Goal: Task Accomplishment & Management: Complete application form

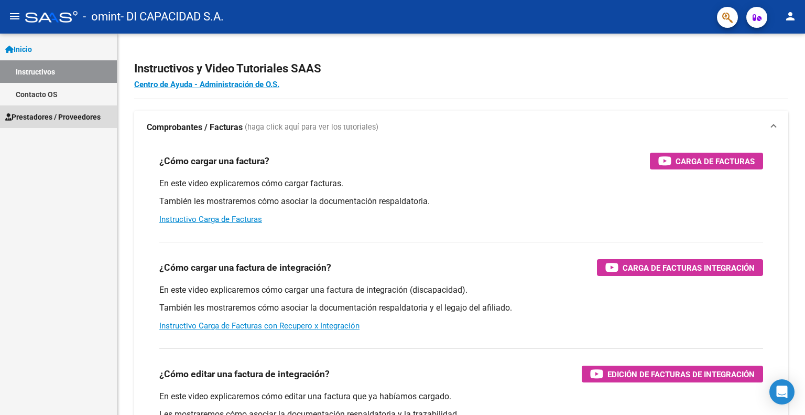
click at [36, 117] on span "Prestadores / Proveedores" at bounding box center [52, 117] width 95 height 12
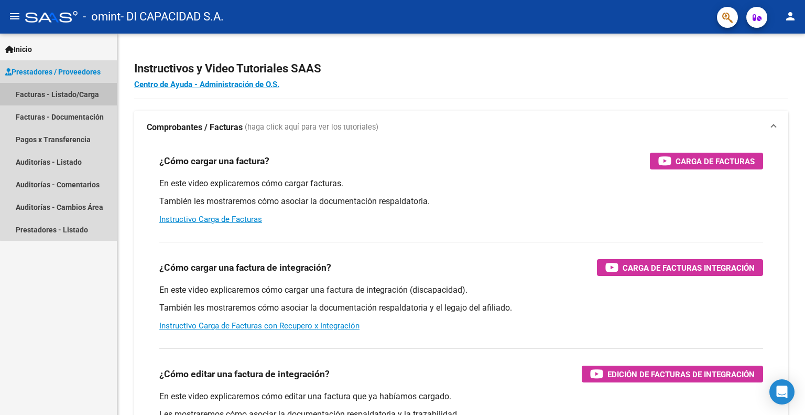
click at [63, 92] on link "Facturas - Listado/Carga" at bounding box center [58, 94] width 117 height 23
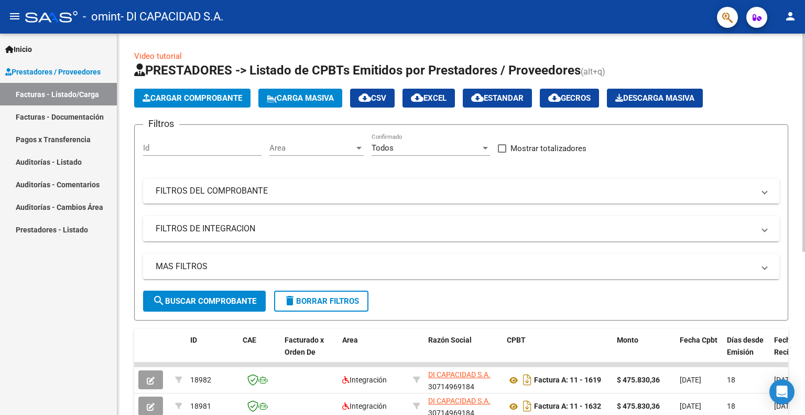
click at [202, 97] on span "Cargar Comprobante" at bounding box center [193, 97] width 100 height 9
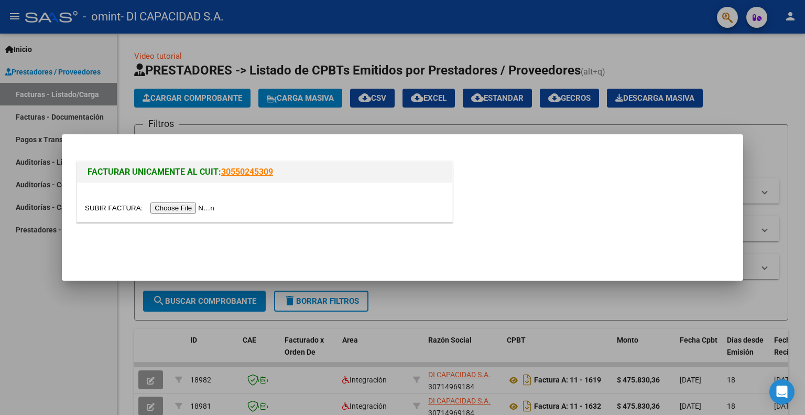
click at [191, 208] on input "file" at bounding box center [151, 207] width 133 height 11
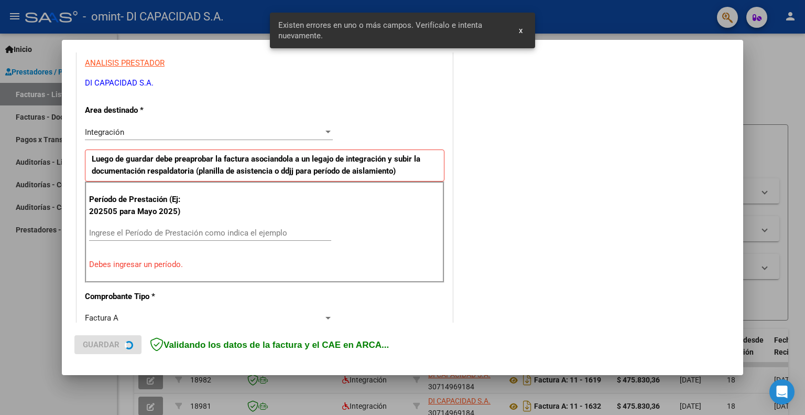
scroll to position [210, 0]
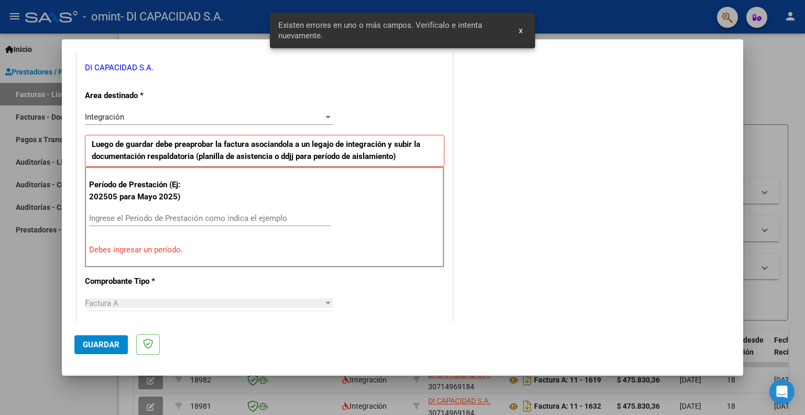
click at [123, 218] on input "Ingrese el Período de Prestación como indica el ejemplo" at bounding box center [210, 217] width 242 height 9
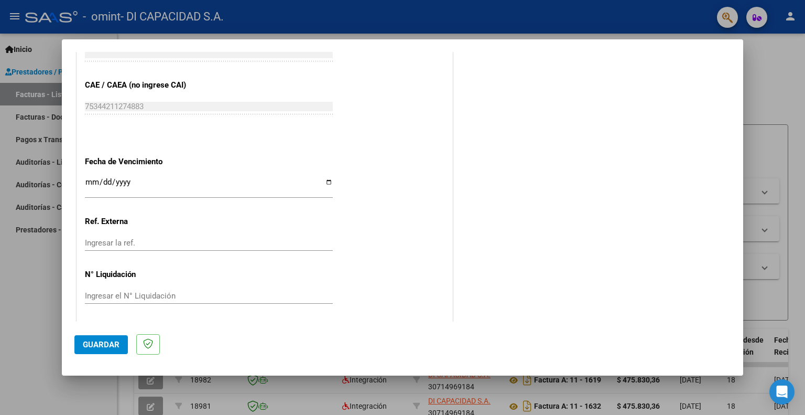
scroll to position [652, 0]
type input "202508"
click at [324, 181] on input "Ingresar la fecha" at bounding box center [209, 185] width 248 height 17
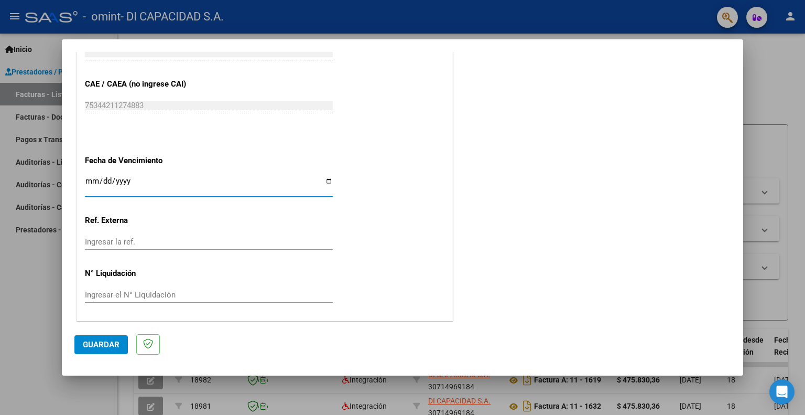
type input "[DATE]"
click at [94, 343] on span "Guardar" at bounding box center [101, 344] width 37 height 9
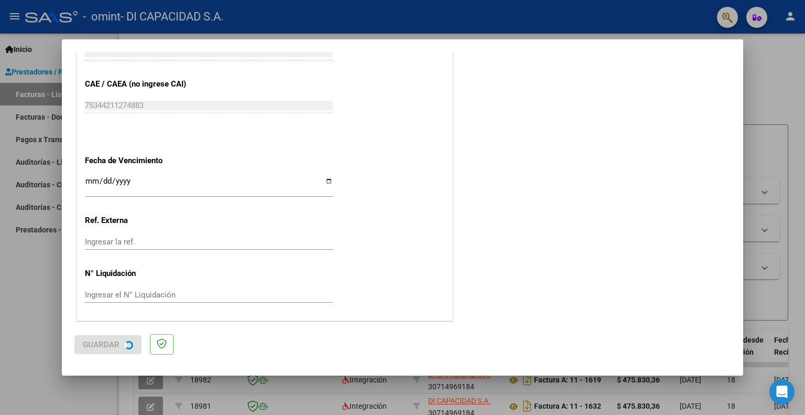
scroll to position [0, 0]
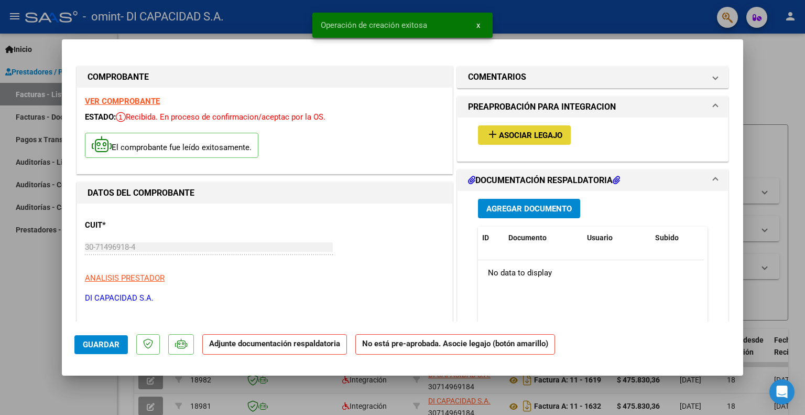
click at [518, 131] on span "Asociar Legajo" at bounding box center [530, 135] width 63 height 9
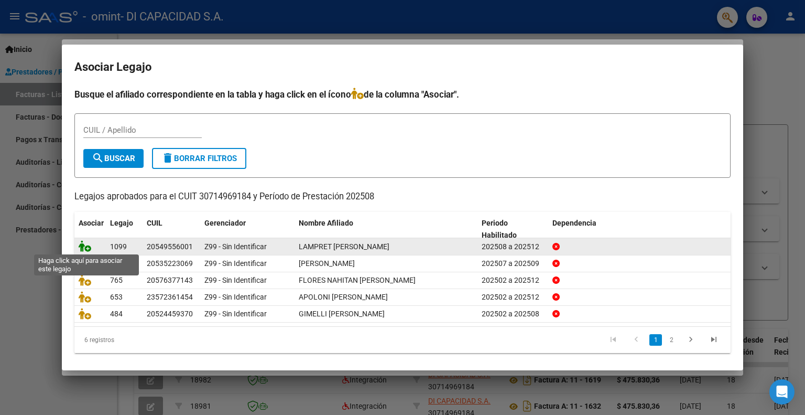
click at [85, 246] on icon at bounding box center [85, 246] width 13 height 12
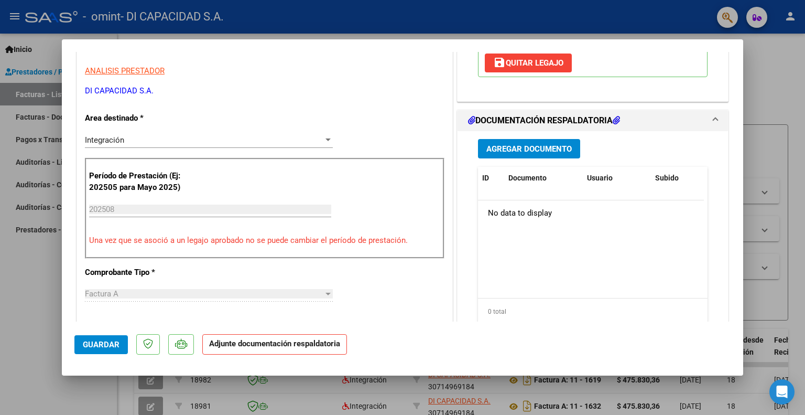
scroll to position [210, 0]
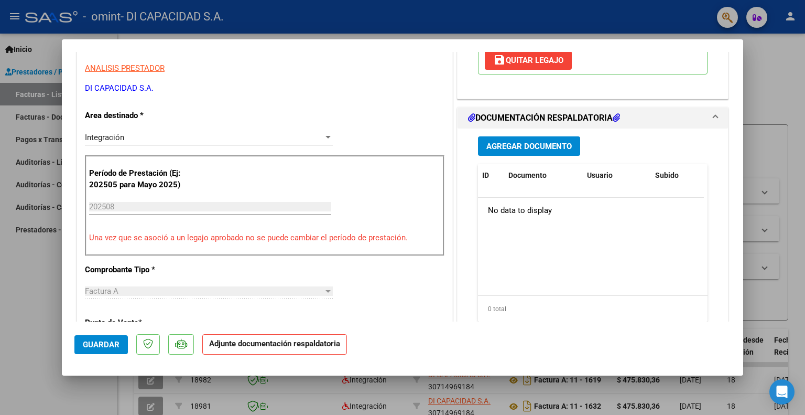
click at [526, 145] on span "Agregar Documento" at bounding box center [529, 146] width 85 height 9
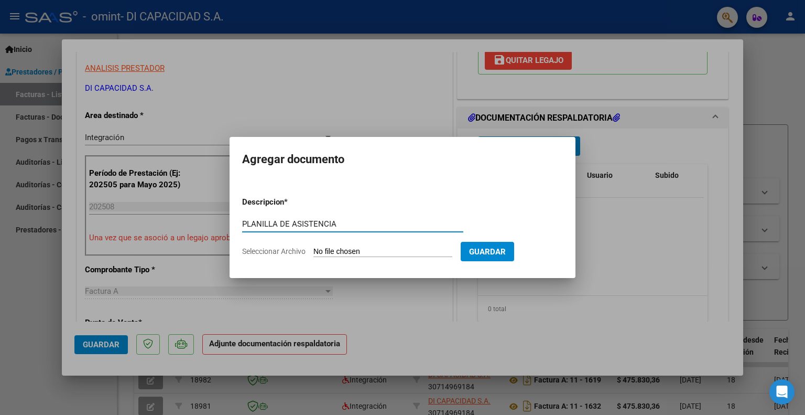
type input "PLANILLA DE ASISTENCIA"
type input "C:\fakepath\08-2025 LAMPRET [PERSON_NAME].pdf"
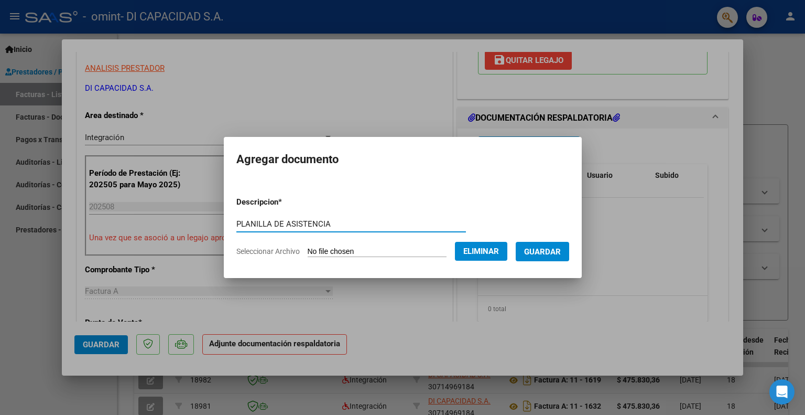
click at [559, 251] on span "Guardar" at bounding box center [542, 251] width 37 height 9
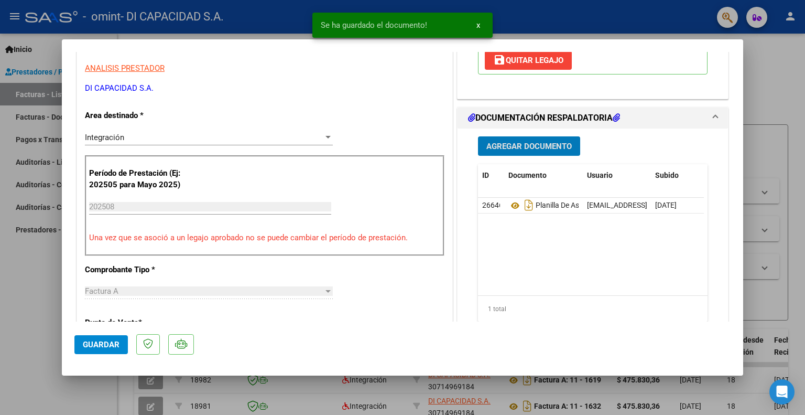
click at [102, 343] on span "Guardar" at bounding box center [101, 344] width 37 height 9
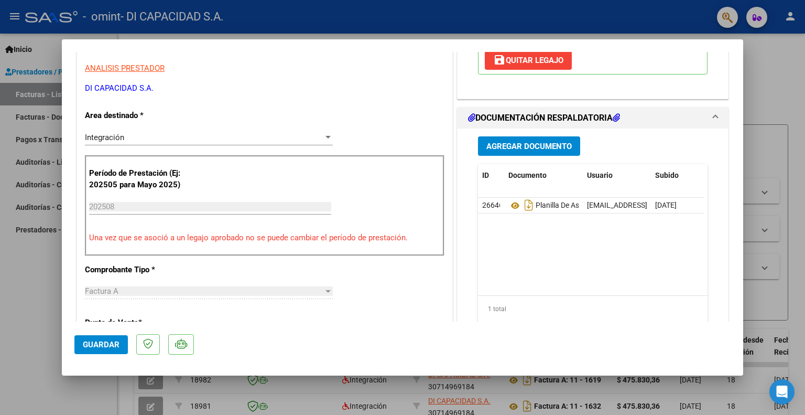
click at [785, 83] on div at bounding box center [402, 207] width 805 height 415
type input "$ 0,00"
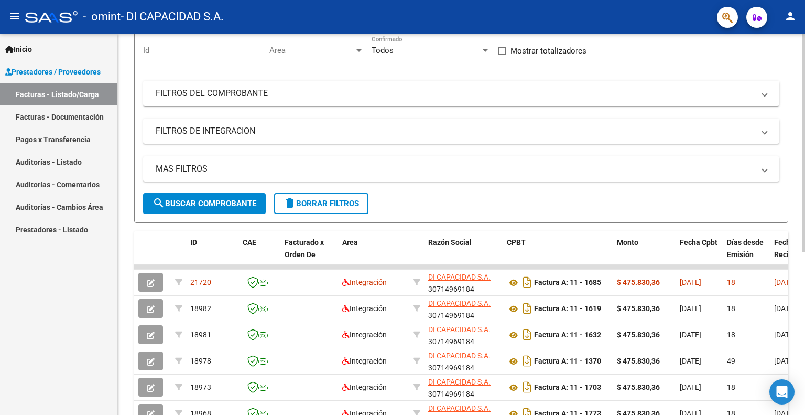
scroll to position [0, 0]
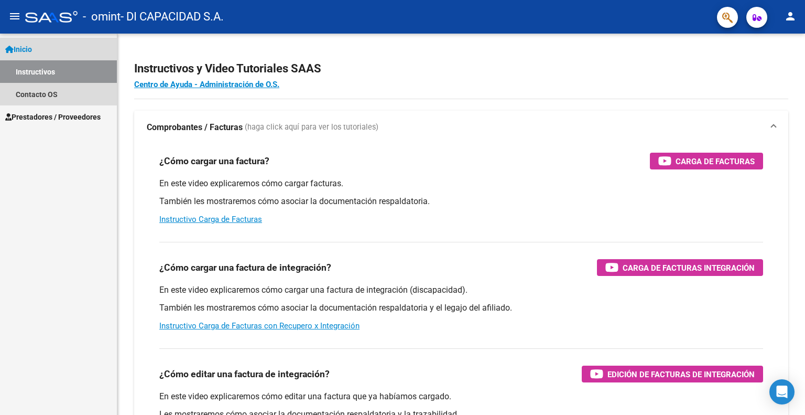
click at [30, 44] on span "Inicio" at bounding box center [18, 50] width 27 height 12
